Goal: Task Accomplishment & Management: Manage account settings

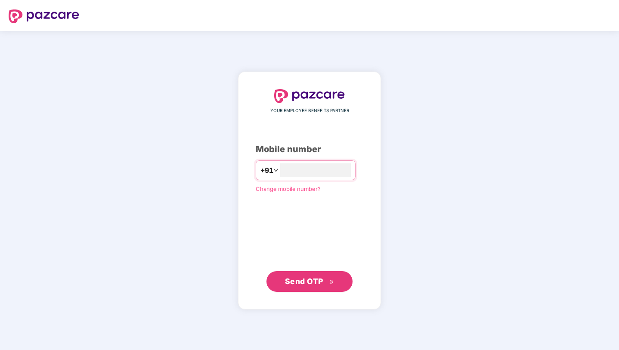
type input "**********"
click at [290, 285] on span "Send OTP" at bounding box center [309, 281] width 49 height 12
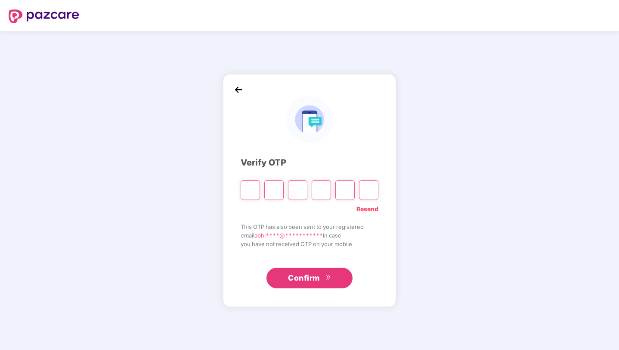
type input "*"
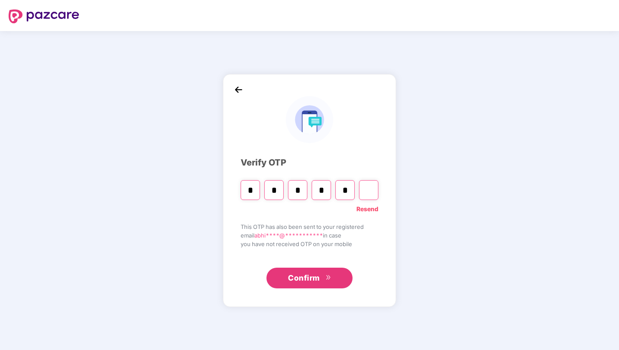
type input "*"
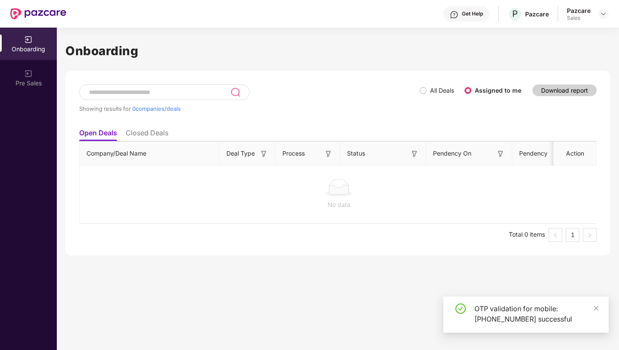
click at [163, 129] on li "Closed Deals" at bounding box center [147, 134] width 43 height 12
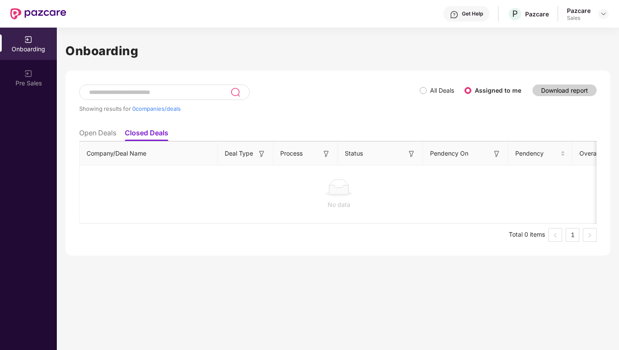
click at [83, 130] on li "Open Deals" at bounding box center [97, 134] width 37 height 12
click at [436, 87] on label "All Deals" at bounding box center [442, 90] width 24 height 7
click at [427, 86] on label "All Deals" at bounding box center [439, 90] width 38 height 9
click at [150, 131] on li "Closed Deals" at bounding box center [147, 134] width 43 height 12
click at [85, 131] on li "Open Deals" at bounding box center [97, 134] width 37 height 12
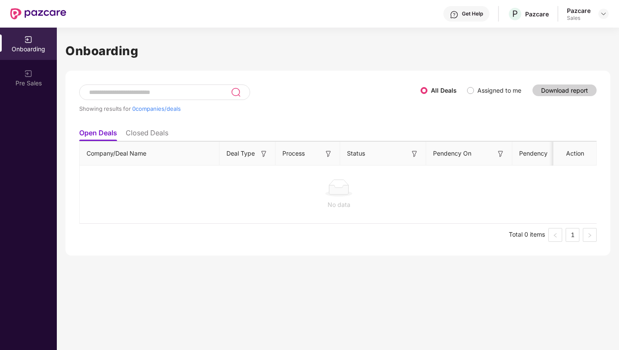
click at [25, 47] on div "Onboarding" at bounding box center [28, 49] width 57 height 9
click at [24, 77] on img at bounding box center [28, 73] width 9 height 9
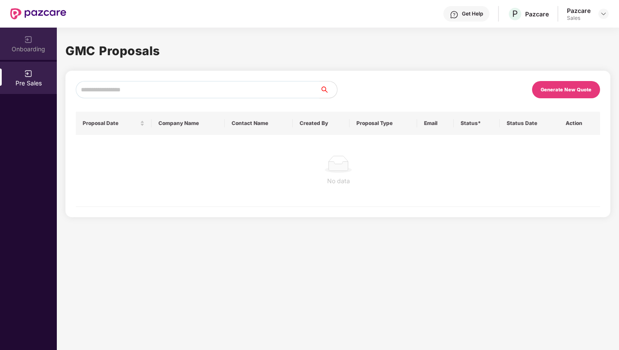
click at [26, 45] on div "Onboarding" at bounding box center [28, 49] width 57 height 9
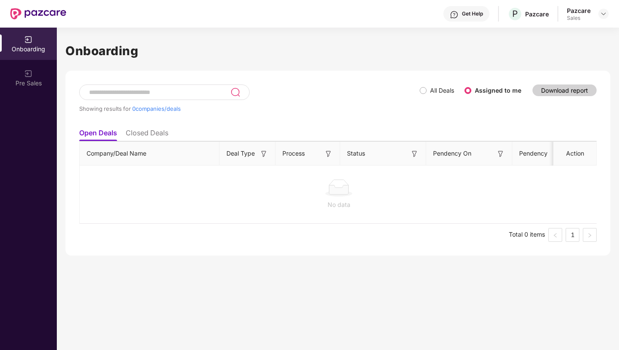
click at [596, 17] on div "Pazcare Sales" at bounding box center [588, 13] width 42 height 15
click at [600, 13] on img at bounding box center [603, 13] width 7 height 7
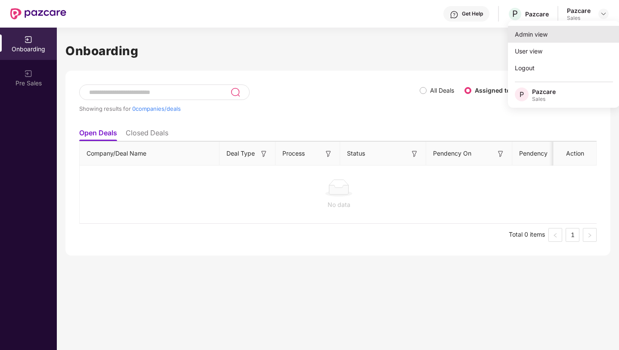
click at [552, 33] on div "Admin view" at bounding box center [564, 34] width 112 height 17
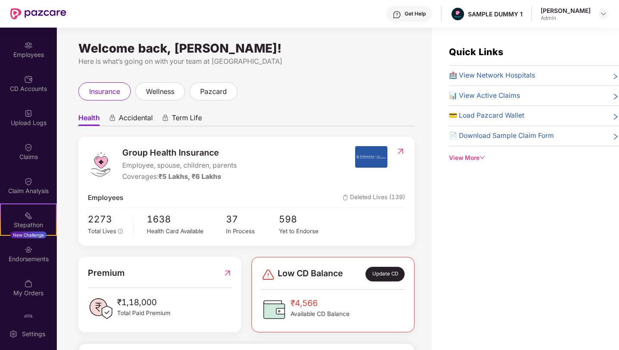
scroll to position [84, 0]
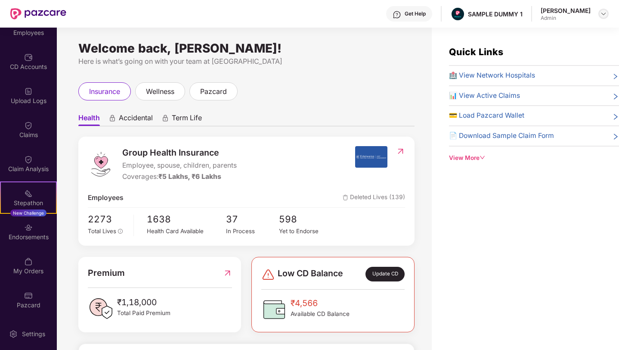
click at [602, 16] on img at bounding box center [603, 13] width 7 height 7
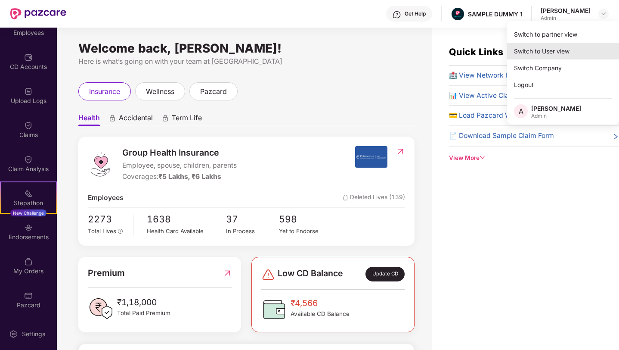
click at [570, 53] on div "Switch to User view" at bounding box center [563, 51] width 112 height 17
